Goal: Task Accomplishment & Management: Manage account settings

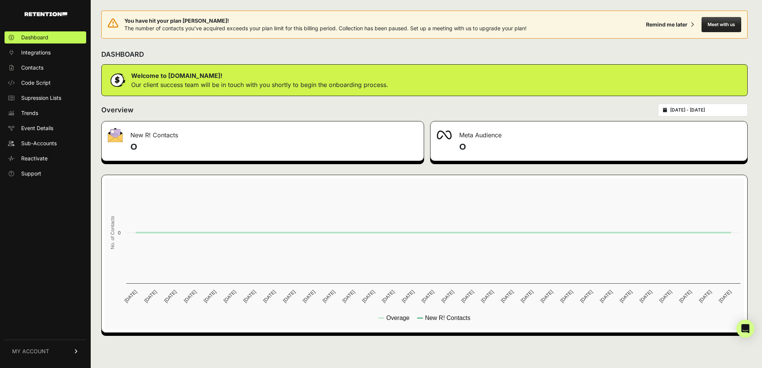
click at [77, 352] on icon at bounding box center [76, 351] width 5 height 5
click at [37, 356] on span "Sign Out" at bounding box center [32, 356] width 22 height 8
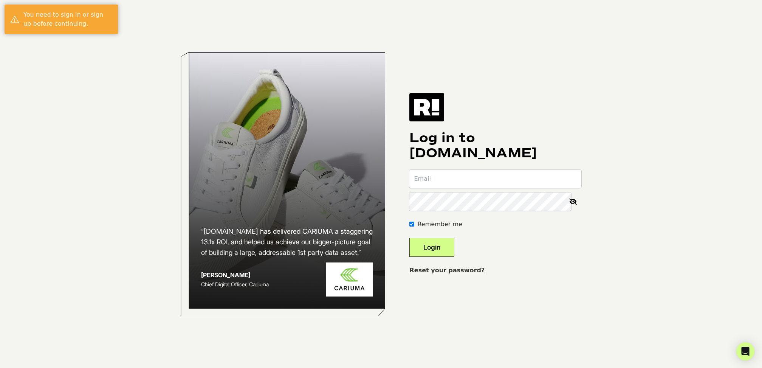
type input "austin@titanunlimited.com"
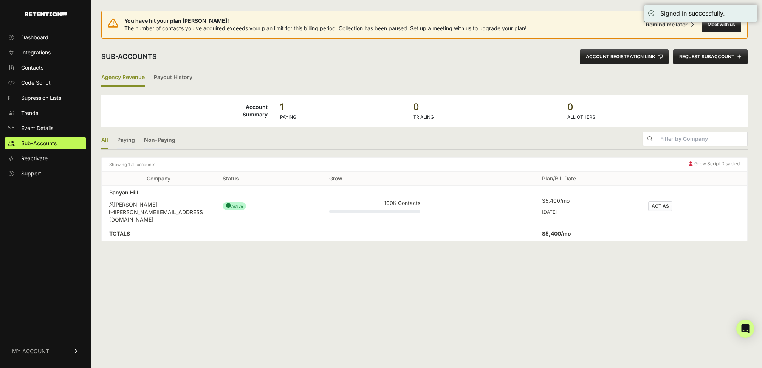
click at [68, 352] on link "MY ACCOUNT" at bounding box center [46, 350] width 82 height 23
click at [31, 356] on span "Sign Out" at bounding box center [32, 356] width 22 height 8
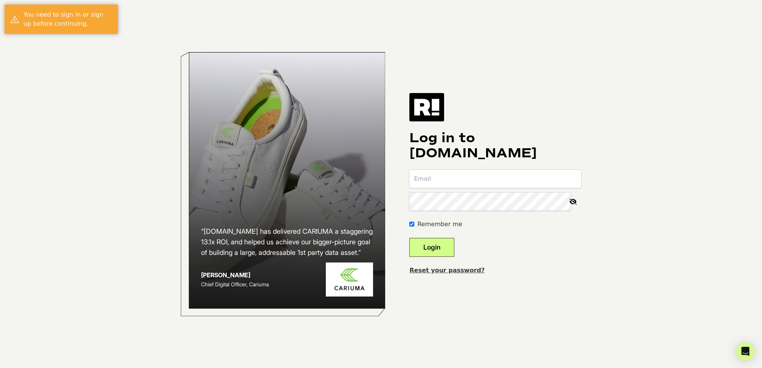
type input "[EMAIL_ADDRESS][DOMAIN_NAME]"
